Goal: Transaction & Acquisition: Download file/media

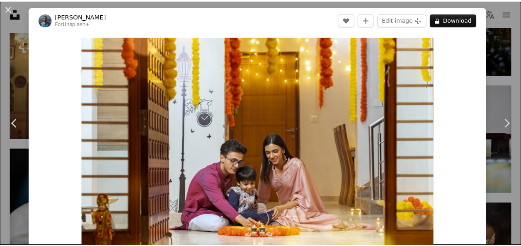
scroll to position [22963, 0]
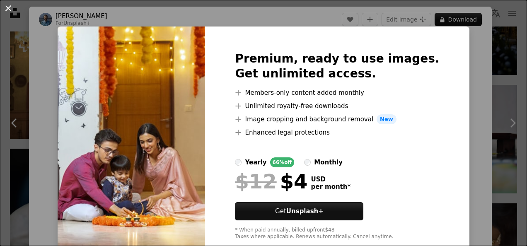
click at [8, 7] on button "An X shape" at bounding box center [8, 8] width 10 height 10
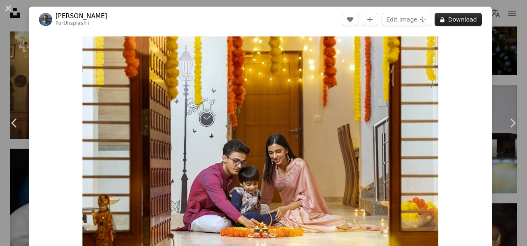
click at [444, 15] on button "A lock Download" at bounding box center [458, 19] width 47 height 13
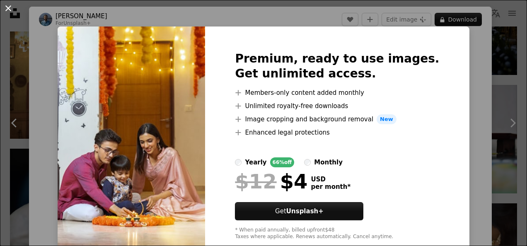
click at [8, 10] on button "An X shape" at bounding box center [8, 8] width 10 height 10
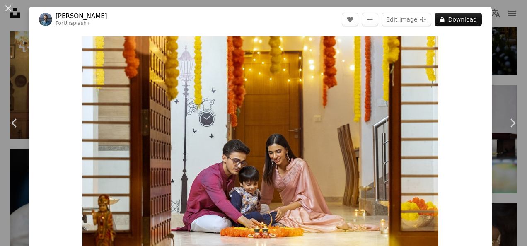
click at [8, 10] on button "An X shape" at bounding box center [8, 8] width 10 height 10
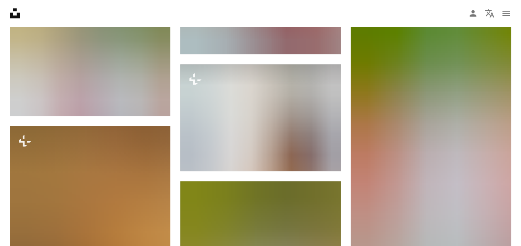
scroll to position [25444, 0]
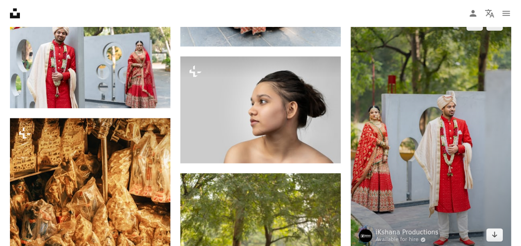
click at [418, 193] on img at bounding box center [431, 129] width 160 height 241
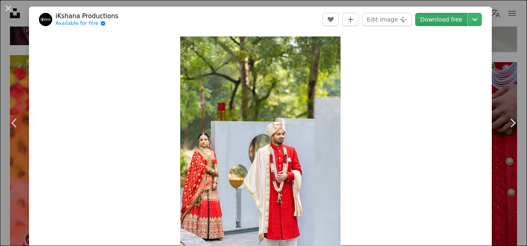
click at [434, 20] on link "Download free" at bounding box center [441, 19] width 52 height 13
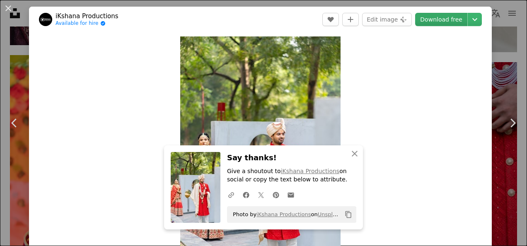
click at [434, 20] on link "Download free" at bounding box center [441, 19] width 52 height 13
click at [11, 8] on button "An X shape" at bounding box center [8, 8] width 10 height 10
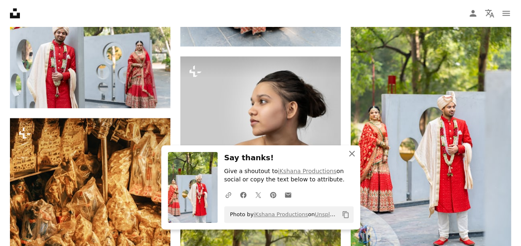
click at [350, 152] on icon "button" at bounding box center [352, 154] width 6 height 6
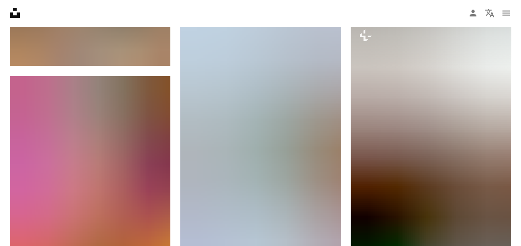
scroll to position [25858, 0]
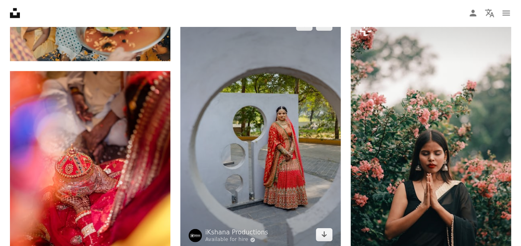
click at [287, 151] on img at bounding box center [260, 130] width 160 height 241
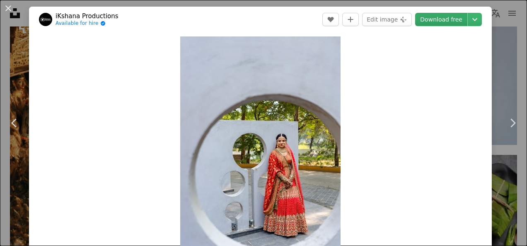
click at [452, 19] on link "Download free" at bounding box center [441, 19] width 52 height 13
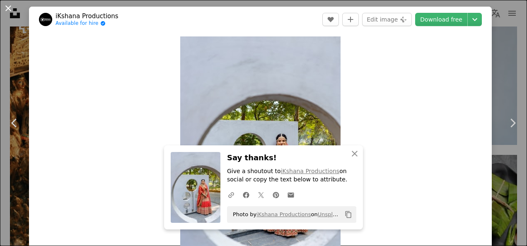
click at [7, 8] on button "An X shape" at bounding box center [8, 8] width 10 height 10
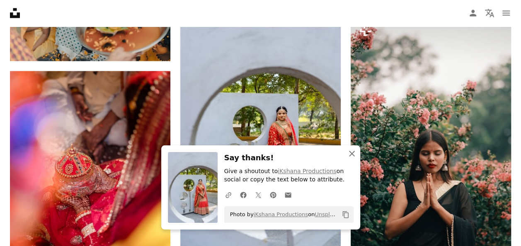
click at [353, 154] on icon "An X shape" at bounding box center [352, 154] width 10 height 10
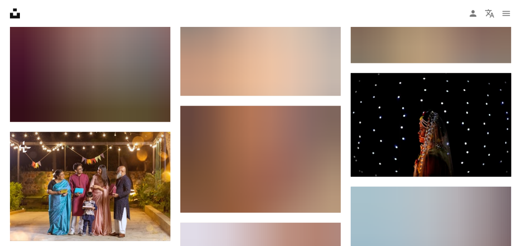
scroll to position [27289, 0]
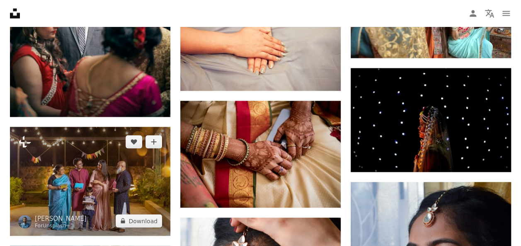
click at [85, 171] on img at bounding box center [90, 181] width 160 height 109
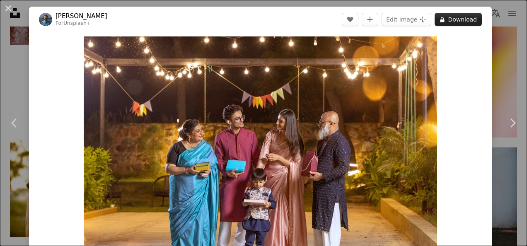
click at [450, 20] on button "A lock Download" at bounding box center [458, 19] width 47 height 13
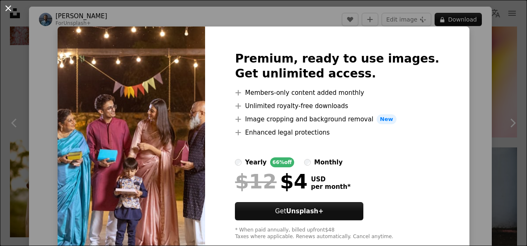
click at [10, 10] on button "An X shape" at bounding box center [8, 8] width 10 height 10
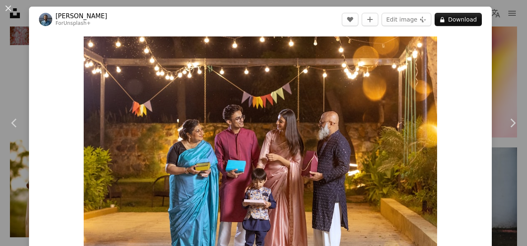
click at [10, 10] on button "An X shape" at bounding box center [8, 8] width 10 height 10
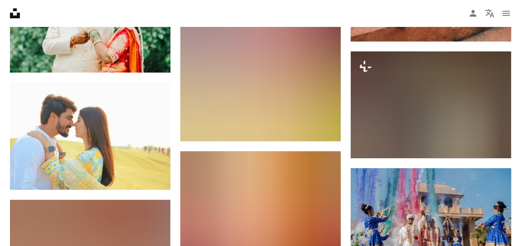
scroll to position [29996, 0]
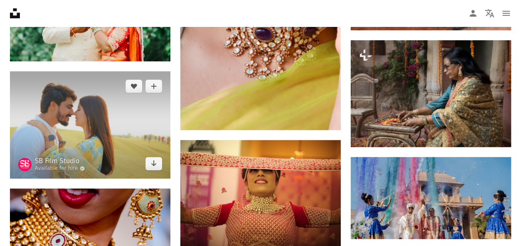
click at [83, 110] on img at bounding box center [90, 124] width 160 height 107
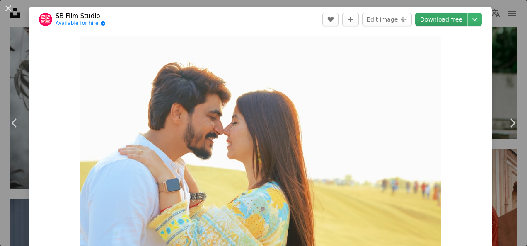
click at [448, 22] on link "Download free" at bounding box center [441, 19] width 52 height 13
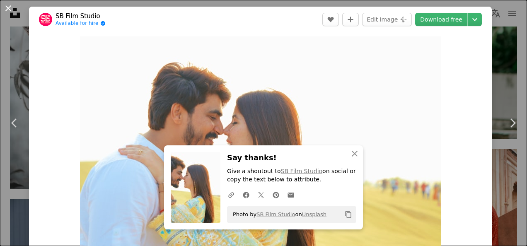
click at [9, 6] on button "An X shape" at bounding box center [8, 8] width 10 height 10
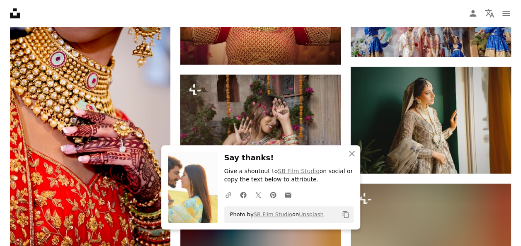
scroll to position [30195, 0]
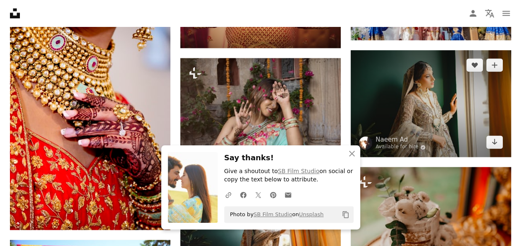
click at [404, 76] on img at bounding box center [431, 103] width 160 height 107
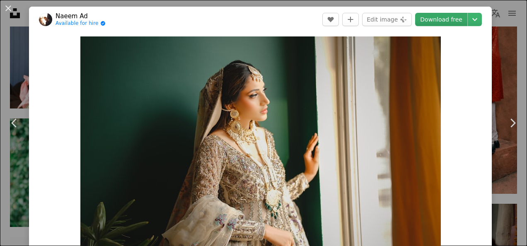
click at [444, 18] on link "Download free" at bounding box center [441, 19] width 52 height 13
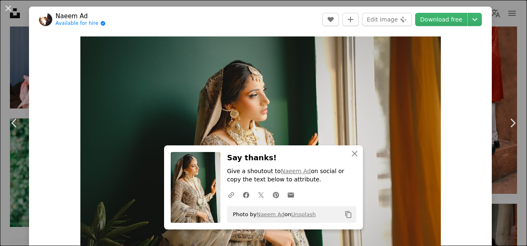
click at [295, 151] on div "An X shape Close Say thanks! Give a shoutout to [PERSON_NAME] Ad on social or c…" at bounding box center [263, 187] width 199 height 84
click at [352, 154] on icon "button" at bounding box center [355, 154] width 6 height 6
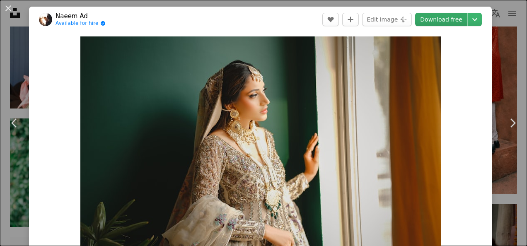
click at [440, 22] on link "Download free" at bounding box center [441, 19] width 52 height 13
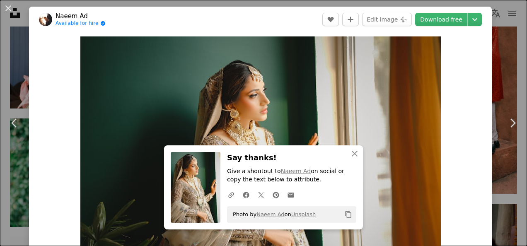
click at [276, 150] on div "An X shape Close Say thanks! Give a shoutout to [PERSON_NAME] Ad on social or c…" at bounding box center [263, 187] width 199 height 84
click at [350, 153] on icon "An X shape" at bounding box center [355, 154] width 10 height 10
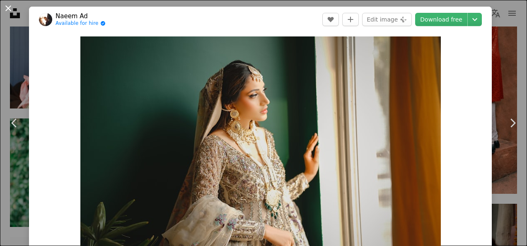
click at [7, 5] on button "An X shape" at bounding box center [8, 8] width 10 height 10
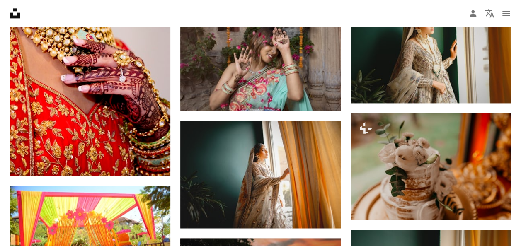
scroll to position [30261, 0]
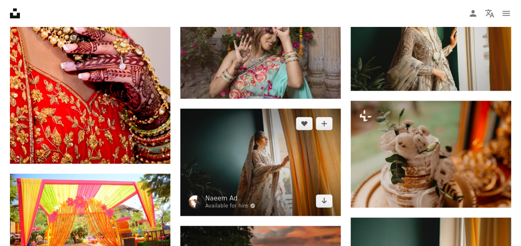
click at [276, 160] on img at bounding box center [260, 162] width 160 height 107
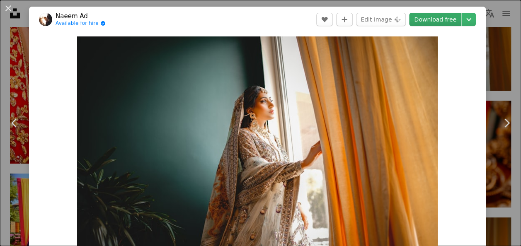
click at [435, 19] on link "Download free" at bounding box center [435, 19] width 52 height 13
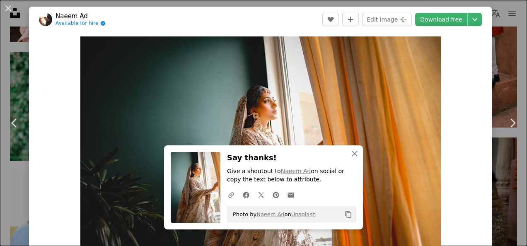
drag, startPoint x: 285, startPoint y: 151, endPoint x: 269, endPoint y: 148, distance: 16.0
click at [269, 148] on div "An X shape Close Say thanks! Give a shoutout to [PERSON_NAME] Ad on social or c…" at bounding box center [263, 187] width 199 height 84
click at [352, 153] on icon "button" at bounding box center [355, 154] width 6 height 6
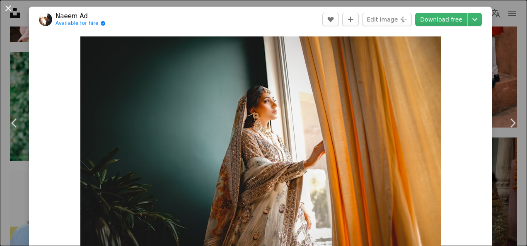
click at [7, 8] on button "An X shape" at bounding box center [8, 8] width 10 height 10
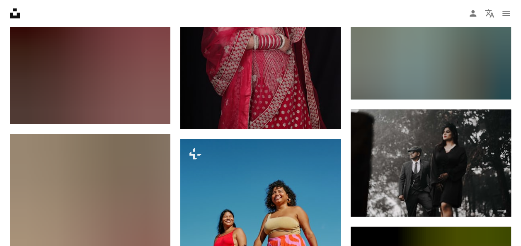
scroll to position [34946, 0]
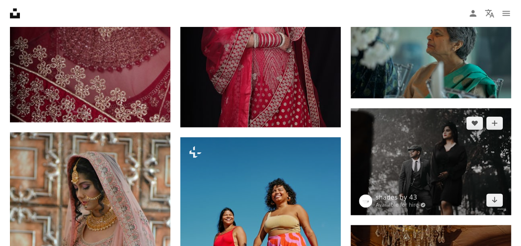
click at [415, 134] on img at bounding box center [431, 161] width 160 height 107
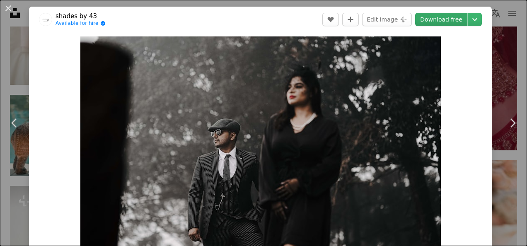
click at [444, 20] on link "Download free" at bounding box center [441, 19] width 52 height 13
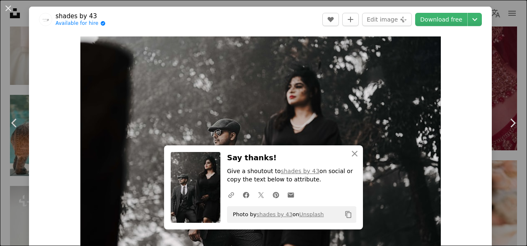
click at [248, 12] on header "shades by 43 Available for hire A checkmark inside of a circle A heart A plus s…" at bounding box center [260, 20] width 463 height 26
click at [9, 10] on button "An X shape" at bounding box center [8, 8] width 10 height 10
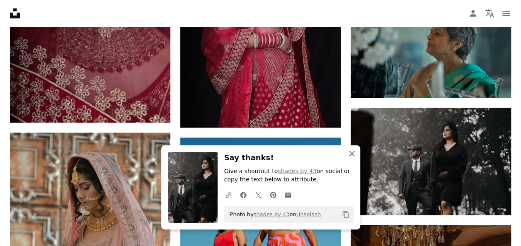
click at [350, 153] on icon "An X shape" at bounding box center [352, 154] width 10 height 10
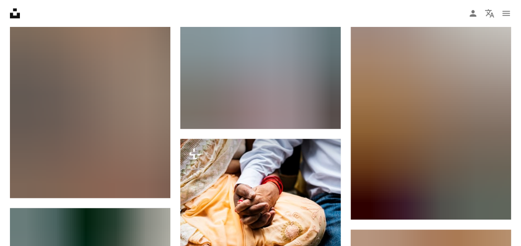
scroll to position [36477, 0]
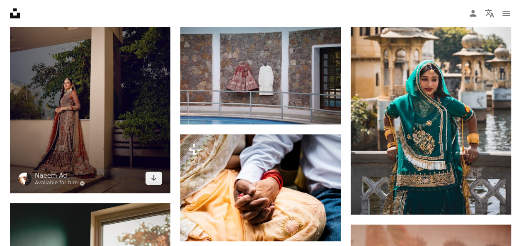
click at [56, 111] on img at bounding box center [90, 73] width 160 height 241
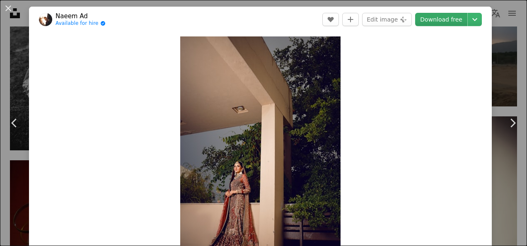
click at [445, 19] on link "Download free" at bounding box center [441, 19] width 52 height 13
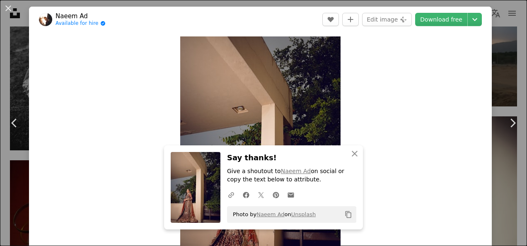
click at [306, 155] on h3 "Say thanks!" at bounding box center [291, 158] width 129 height 12
click at [353, 153] on icon "An X shape" at bounding box center [355, 154] width 10 height 10
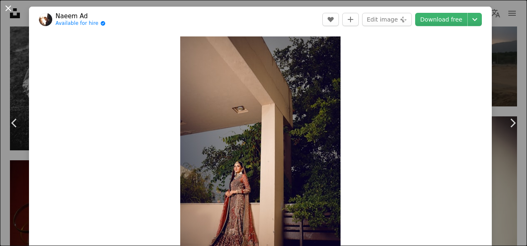
click at [8, 9] on button "An X shape" at bounding box center [8, 8] width 10 height 10
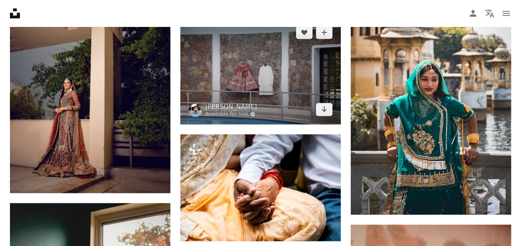
click at [239, 60] on img at bounding box center [260, 70] width 160 height 107
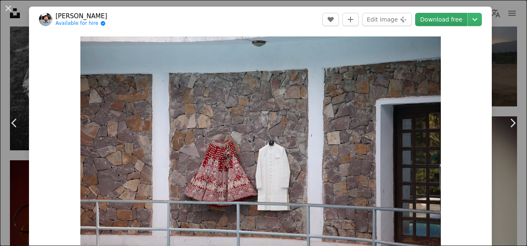
click at [431, 22] on link "Download free" at bounding box center [441, 19] width 52 height 13
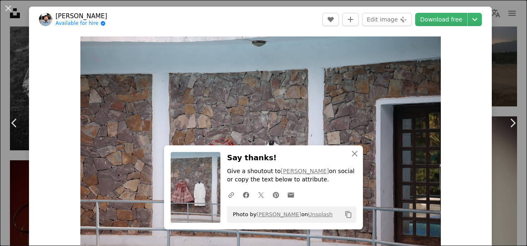
click at [277, 152] on div "An X shape Close Say thanks! Give a shoutout to [PERSON_NAME] on social or copy…" at bounding box center [263, 187] width 199 height 84
click at [352, 154] on icon "button" at bounding box center [355, 154] width 6 height 6
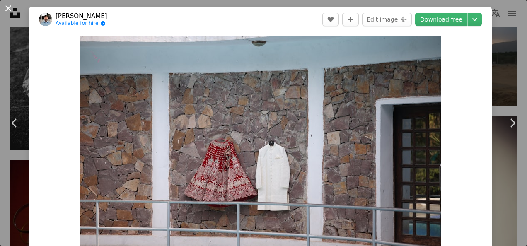
click at [10, 6] on button "An X shape" at bounding box center [8, 8] width 10 height 10
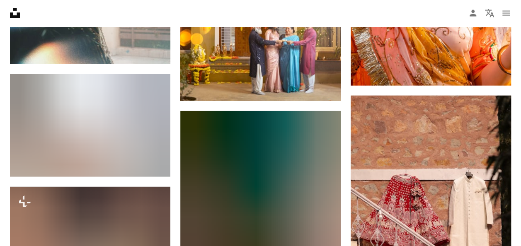
scroll to position [36903, 0]
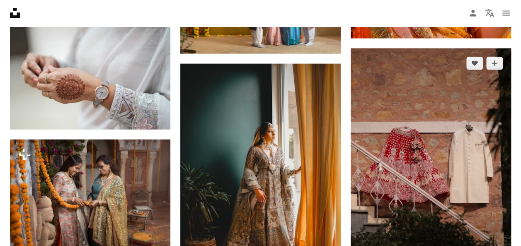
click at [423, 168] on img at bounding box center [431, 168] width 160 height 241
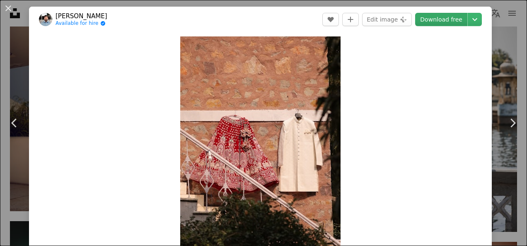
click at [439, 18] on link "Download free" at bounding box center [441, 19] width 52 height 13
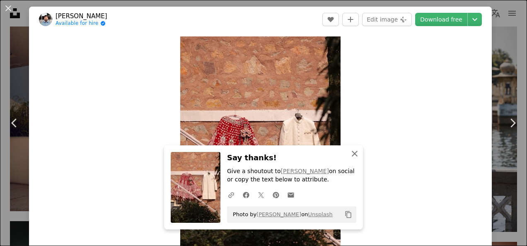
click at [351, 152] on icon "An X shape" at bounding box center [355, 154] width 10 height 10
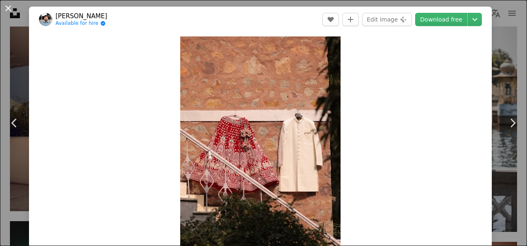
click at [7, 9] on button "An X shape" at bounding box center [8, 8] width 10 height 10
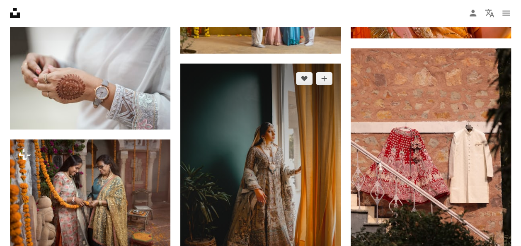
click at [246, 115] on img at bounding box center [260, 184] width 160 height 241
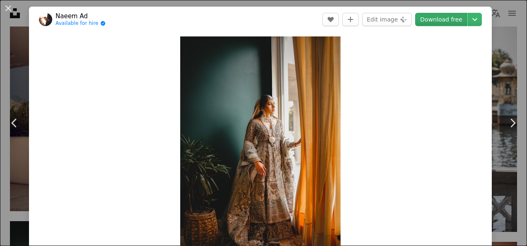
click at [446, 20] on link "Download free" at bounding box center [441, 19] width 52 height 13
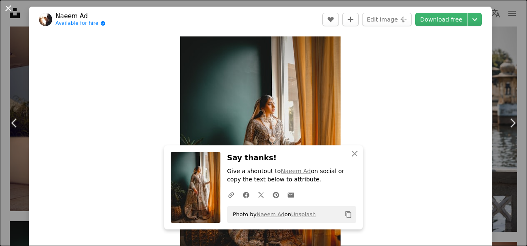
click at [10, 6] on button "An X shape" at bounding box center [8, 8] width 10 height 10
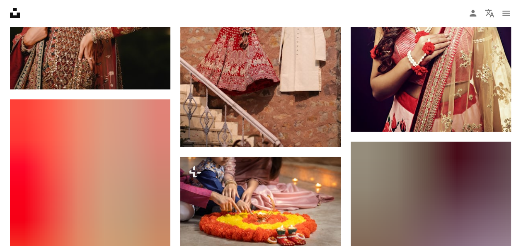
scroll to position [37318, 0]
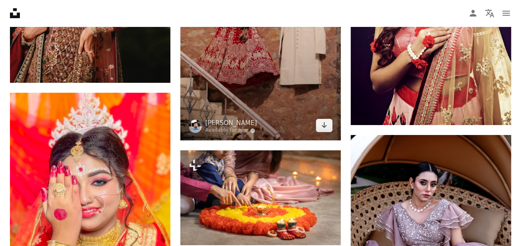
click at [307, 78] on img at bounding box center [260, 20] width 160 height 241
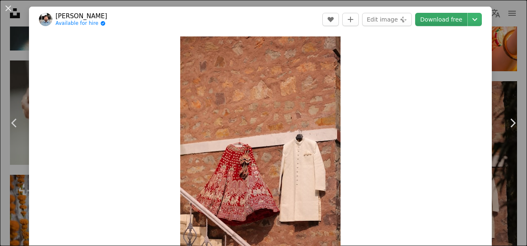
click at [432, 17] on link "Download free" at bounding box center [441, 19] width 52 height 13
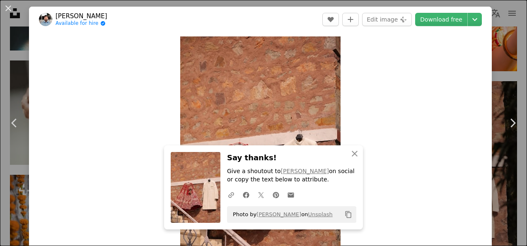
click at [321, 148] on div "An X shape Close Say thanks! Give a shoutout to [PERSON_NAME] on social or copy…" at bounding box center [263, 187] width 199 height 84
click at [350, 150] on icon "An X shape" at bounding box center [355, 154] width 10 height 10
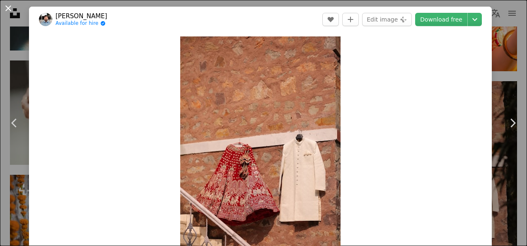
click at [9, 7] on button "An X shape" at bounding box center [8, 8] width 10 height 10
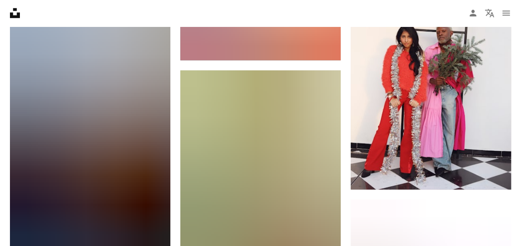
scroll to position [38445, 0]
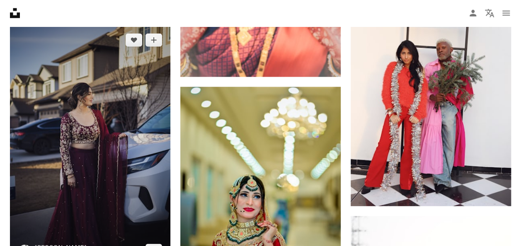
click at [72, 114] on img at bounding box center [90, 145] width 160 height 241
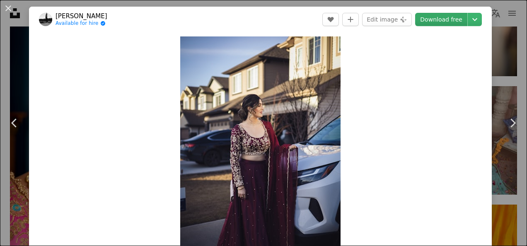
click at [437, 26] on link "Download free" at bounding box center [441, 19] width 52 height 13
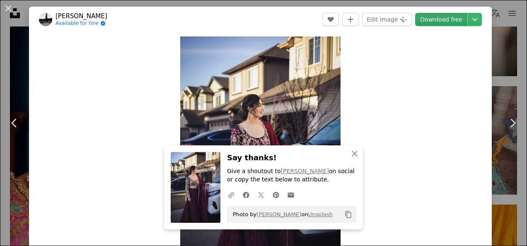
click at [437, 24] on link "Download free" at bounding box center [441, 19] width 52 height 13
drag, startPoint x: 9, startPoint y: 7, endPoint x: 255, endPoint y: 27, distance: 246.9
click at [9, 7] on button "An X shape" at bounding box center [8, 8] width 10 height 10
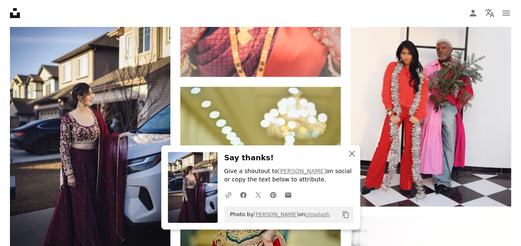
click at [351, 153] on icon "button" at bounding box center [352, 154] width 6 height 6
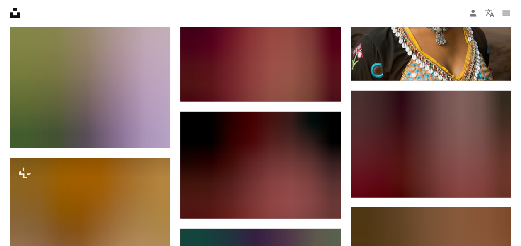
scroll to position [39953, 0]
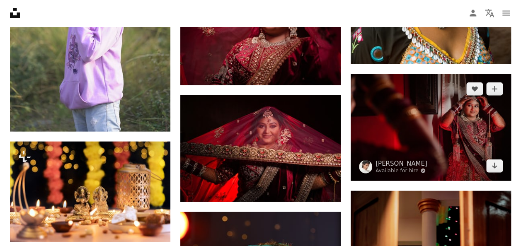
click at [457, 125] on img at bounding box center [431, 127] width 160 height 107
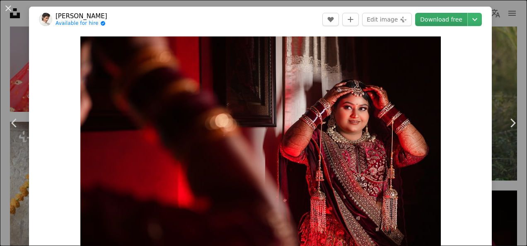
click at [436, 19] on link "Download free" at bounding box center [441, 19] width 52 height 13
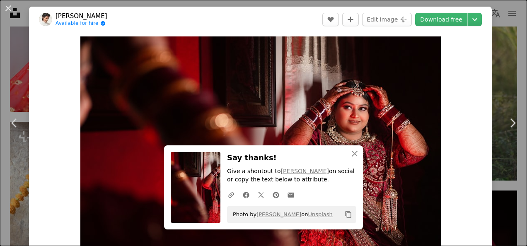
click at [314, 151] on div "An X shape Close Say thanks! Give a shoutout to [PERSON_NAME] on social or copy…" at bounding box center [263, 187] width 199 height 84
click at [350, 151] on icon "An X shape" at bounding box center [355, 154] width 10 height 10
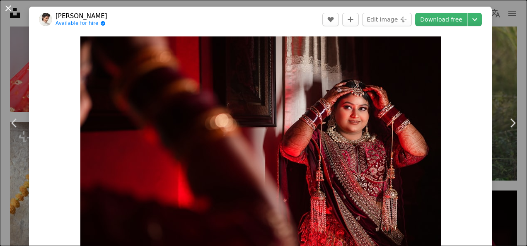
click at [9, 5] on button "An X shape" at bounding box center [8, 8] width 10 height 10
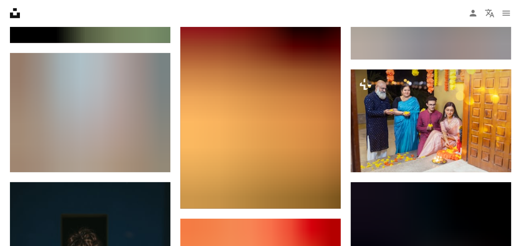
scroll to position [41776, 0]
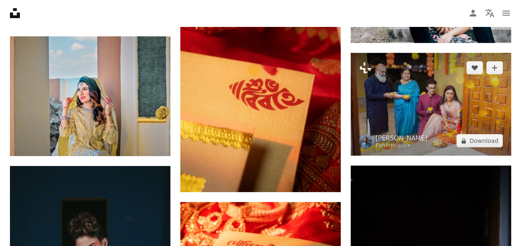
click at [439, 82] on img at bounding box center [431, 104] width 160 height 103
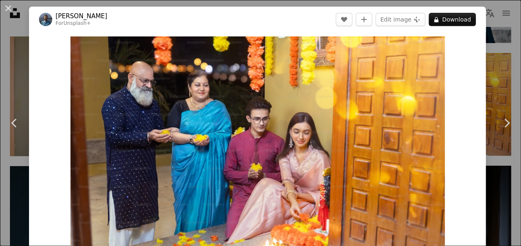
click at [6, 7] on button "An X shape" at bounding box center [8, 8] width 10 height 10
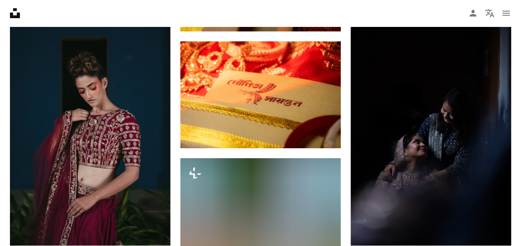
scroll to position [41942, 0]
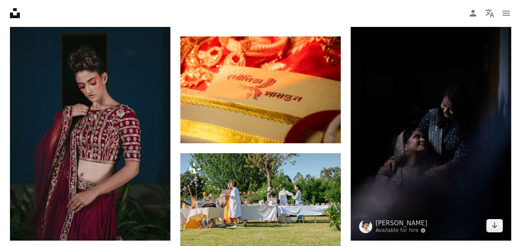
click at [435, 138] on img at bounding box center [431, 120] width 160 height 241
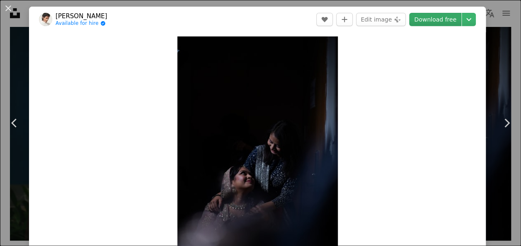
click at [444, 19] on link "Download free" at bounding box center [435, 19] width 52 height 13
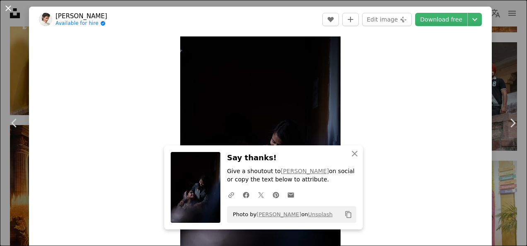
click at [7, 7] on button "An X shape" at bounding box center [8, 8] width 10 height 10
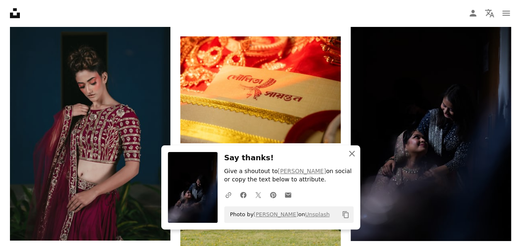
click at [351, 153] on icon "button" at bounding box center [352, 154] width 6 height 6
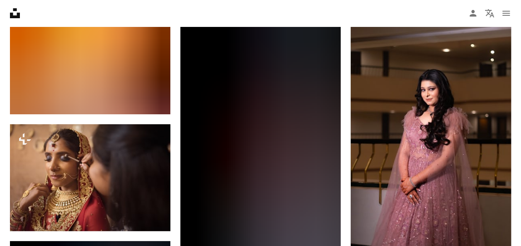
scroll to position [42191, 0]
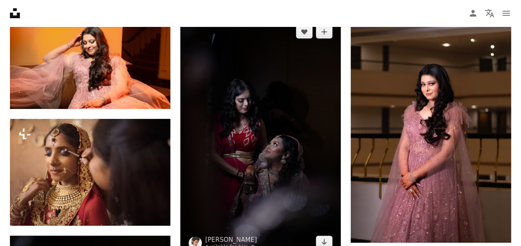
click at [268, 156] on img at bounding box center [260, 137] width 160 height 241
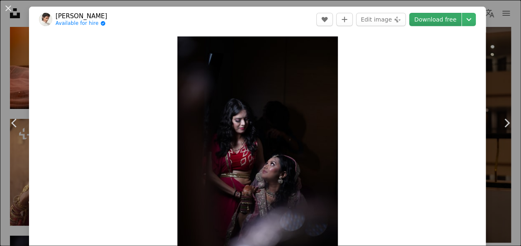
click at [430, 16] on link "Download free" at bounding box center [435, 19] width 52 height 13
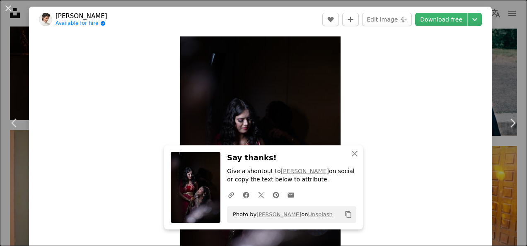
click at [259, 10] on header "ARTO SURAJ Available for hire A checkmark inside of a circle A heart A plus sig…" at bounding box center [260, 20] width 463 height 26
click at [6, 9] on button "An X shape" at bounding box center [8, 8] width 10 height 10
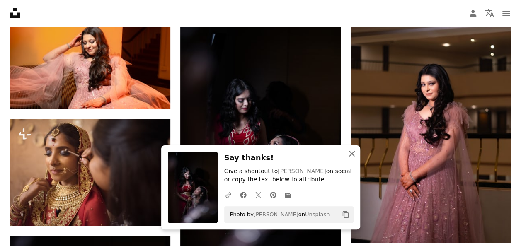
click at [351, 153] on icon "button" at bounding box center [352, 154] width 6 height 6
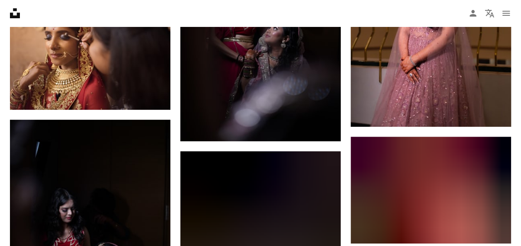
scroll to position [42323, 0]
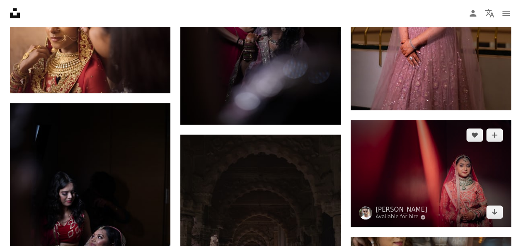
click at [432, 177] on img at bounding box center [431, 173] width 160 height 107
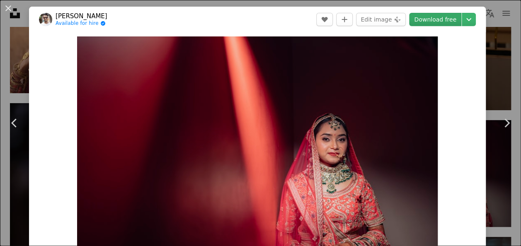
click at [434, 20] on link "Download free" at bounding box center [435, 19] width 52 height 13
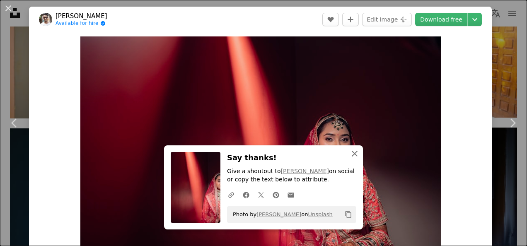
click at [353, 152] on icon "button" at bounding box center [355, 154] width 6 height 6
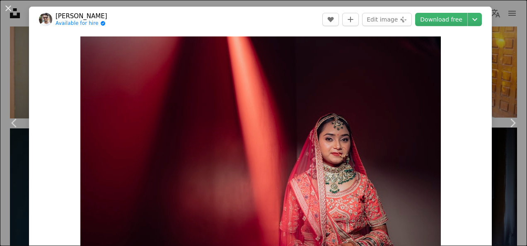
click at [267, 29] on header "[PERSON_NAME] Available for hire A checkmark inside of a circle A heart A plus …" at bounding box center [260, 20] width 463 height 26
click at [7, 6] on button "An X shape" at bounding box center [8, 8] width 10 height 10
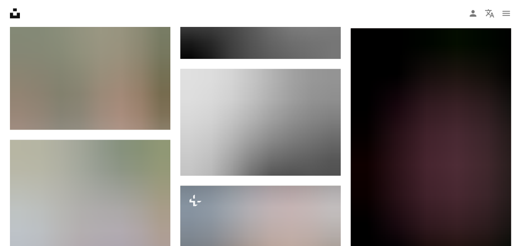
scroll to position [44257, 0]
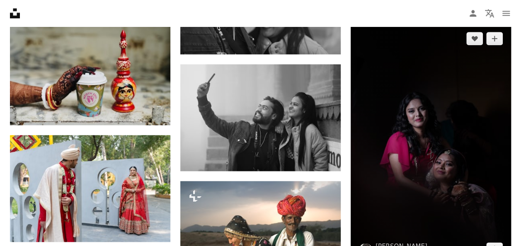
click at [446, 157] on img at bounding box center [431, 144] width 160 height 241
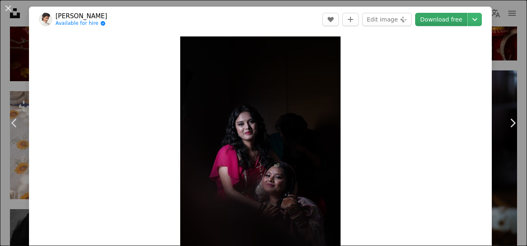
click at [428, 22] on link "Download free" at bounding box center [441, 19] width 52 height 13
click at [432, 21] on link "Download free" at bounding box center [441, 19] width 52 height 13
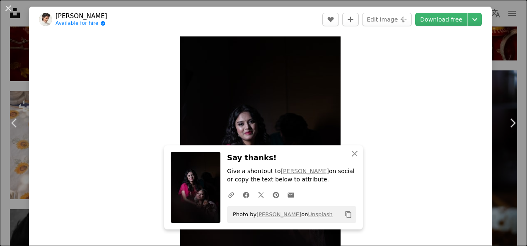
click at [300, 155] on h3 "Say thanks!" at bounding box center [291, 158] width 129 height 12
click at [351, 152] on icon "An X shape" at bounding box center [355, 154] width 10 height 10
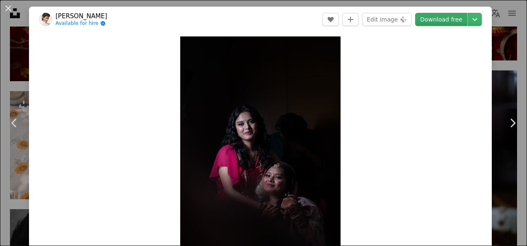
click at [432, 17] on link "Download free" at bounding box center [441, 19] width 52 height 13
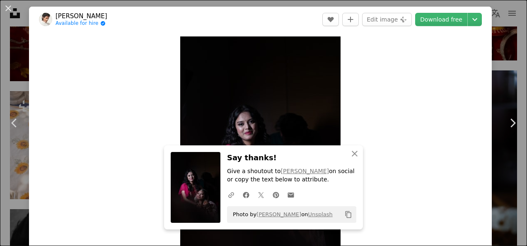
click at [298, 151] on div "An X shape Close Say thanks! Give a shoutout to [PERSON_NAME] on social or copy…" at bounding box center [263, 187] width 199 height 84
click at [351, 152] on icon "An X shape" at bounding box center [355, 154] width 10 height 10
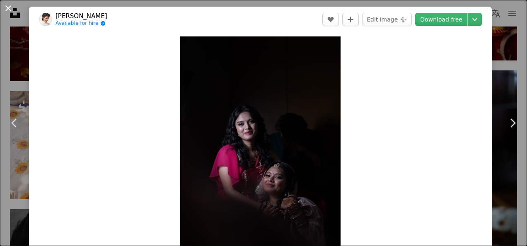
click at [7, 7] on button "An X shape" at bounding box center [8, 8] width 10 height 10
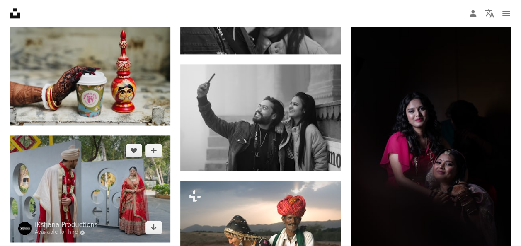
click at [72, 138] on img at bounding box center [90, 188] width 160 height 107
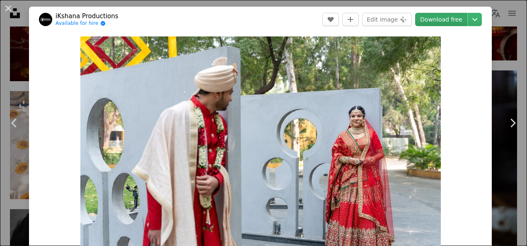
click at [444, 21] on link "Download free" at bounding box center [441, 19] width 52 height 13
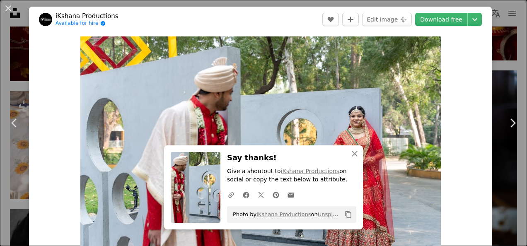
click at [304, 151] on div "An X shape Close Say thanks! Give a shoutout to iKshana Productions on social o…" at bounding box center [263, 187] width 199 height 84
click at [350, 155] on icon "An X shape" at bounding box center [355, 154] width 10 height 10
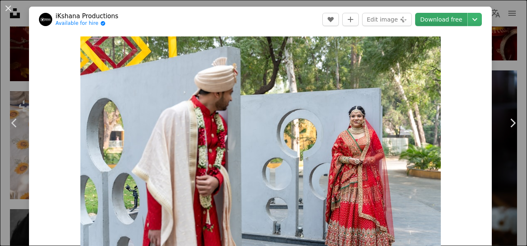
click at [440, 21] on link "Download free" at bounding box center [441, 19] width 52 height 13
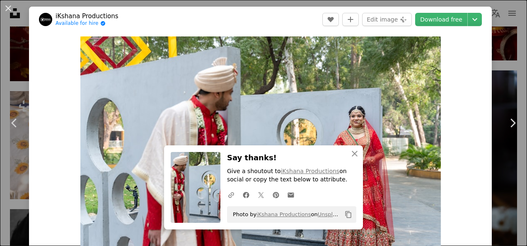
click at [311, 153] on h3 "Say thanks!" at bounding box center [291, 158] width 129 height 12
click at [352, 151] on icon "An X shape" at bounding box center [355, 154] width 10 height 10
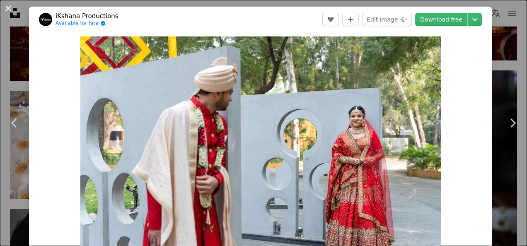
click at [10, 5] on button "An X shape" at bounding box center [8, 8] width 10 height 10
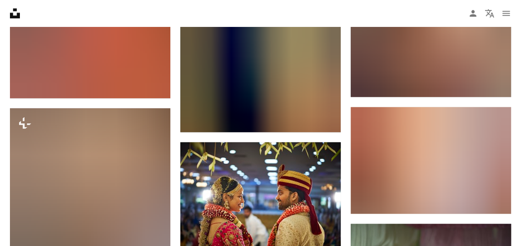
scroll to position [45876, 0]
